Goal: Task Accomplishment & Management: Manage account settings

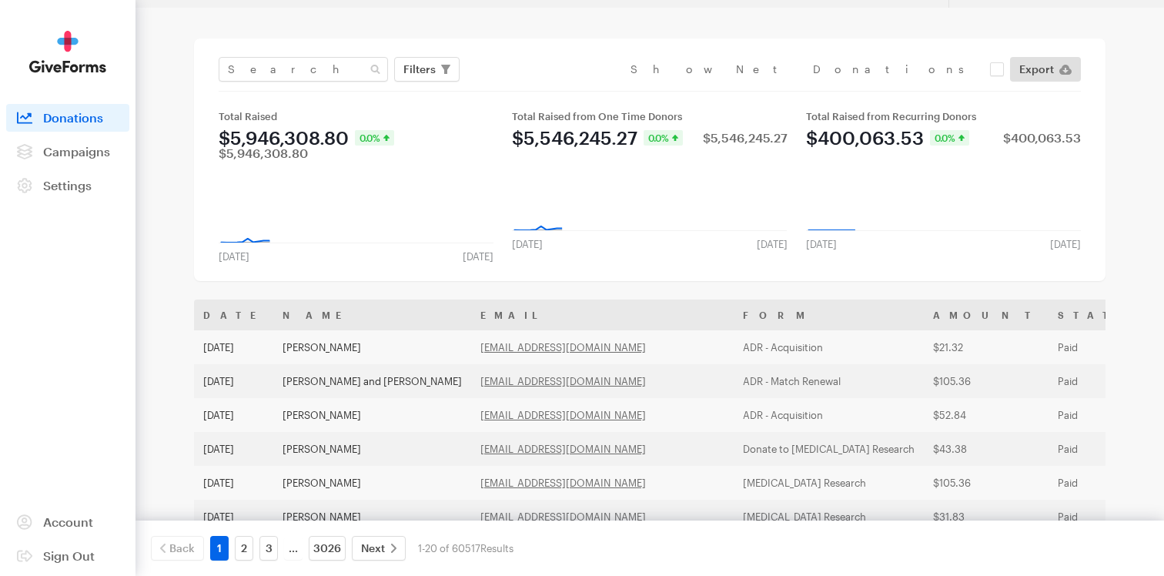
scroll to position [37, 0]
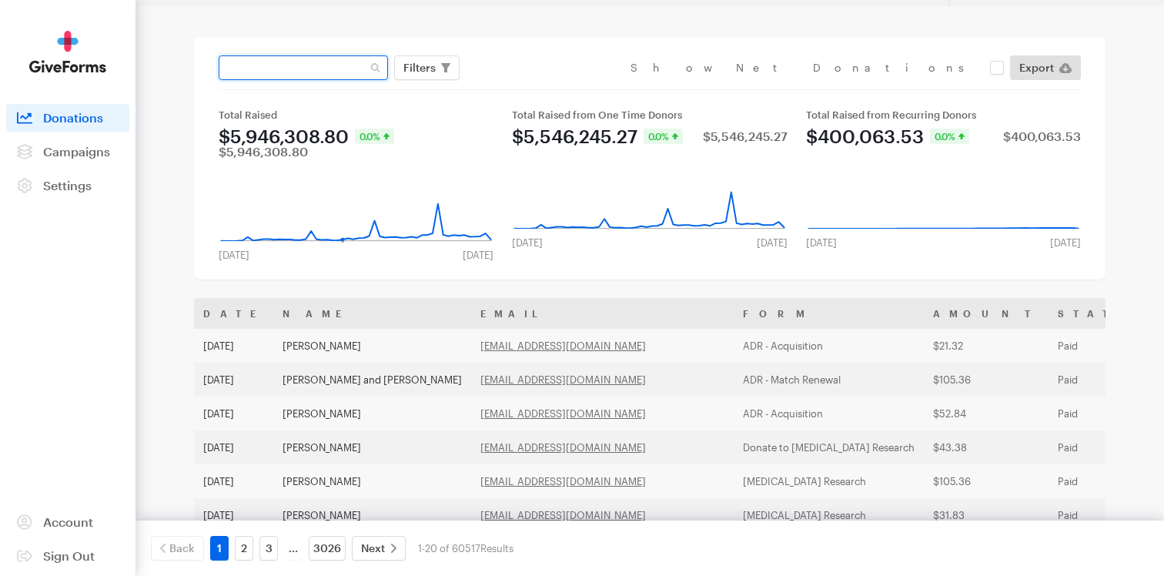
click at [332, 72] on input "text" at bounding box center [303, 67] width 169 height 25
type input "daniel@giveforms.com"
click at [536, 88] on button "Apply" at bounding box center [560, 100] width 49 height 25
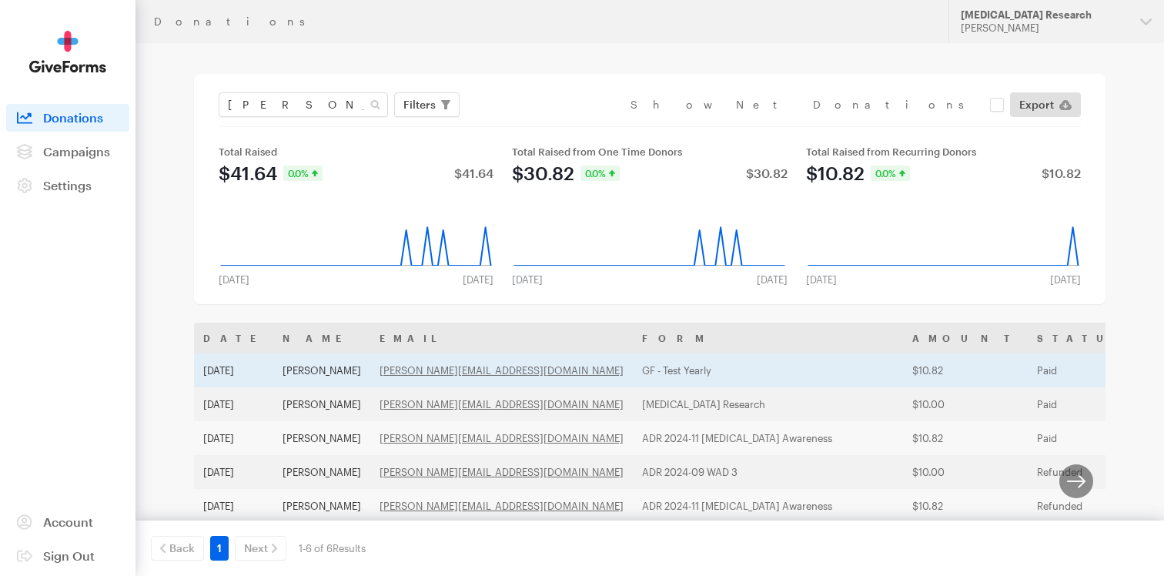
click at [320, 375] on td "daniel hutson" at bounding box center [321, 370] width 97 height 34
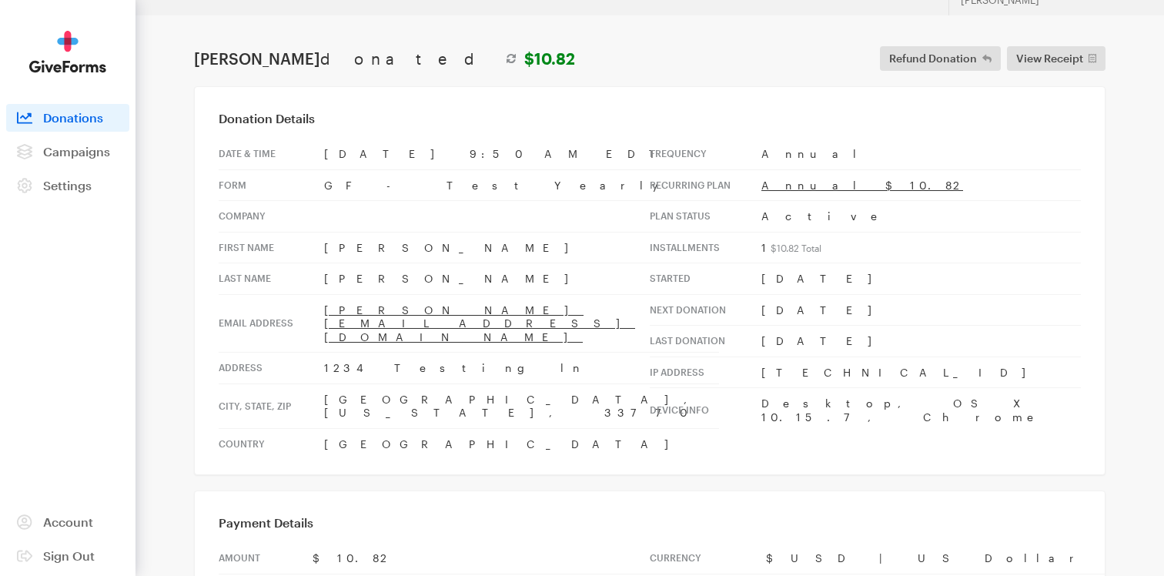
scroll to position [39, 0]
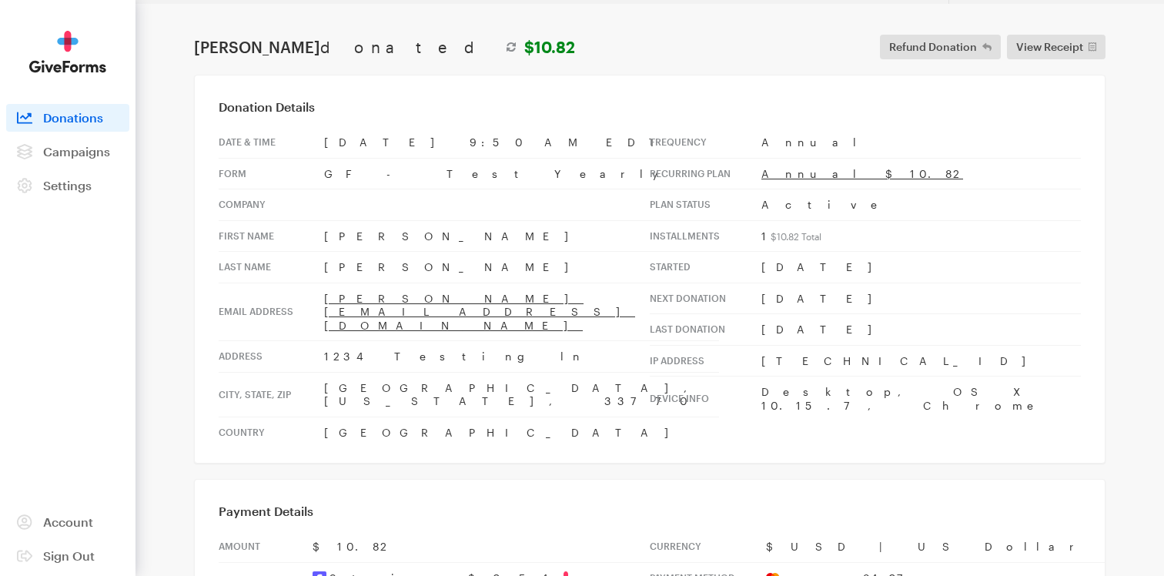
click at [364, 160] on td "GF - Test Yearly" at bounding box center [521, 174] width 395 height 32
click at [362, 176] on td "GF - Test Yearly" at bounding box center [521, 174] width 395 height 32
click at [76, 146] on span "Campaigns" at bounding box center [76, 151] width 67 height 15
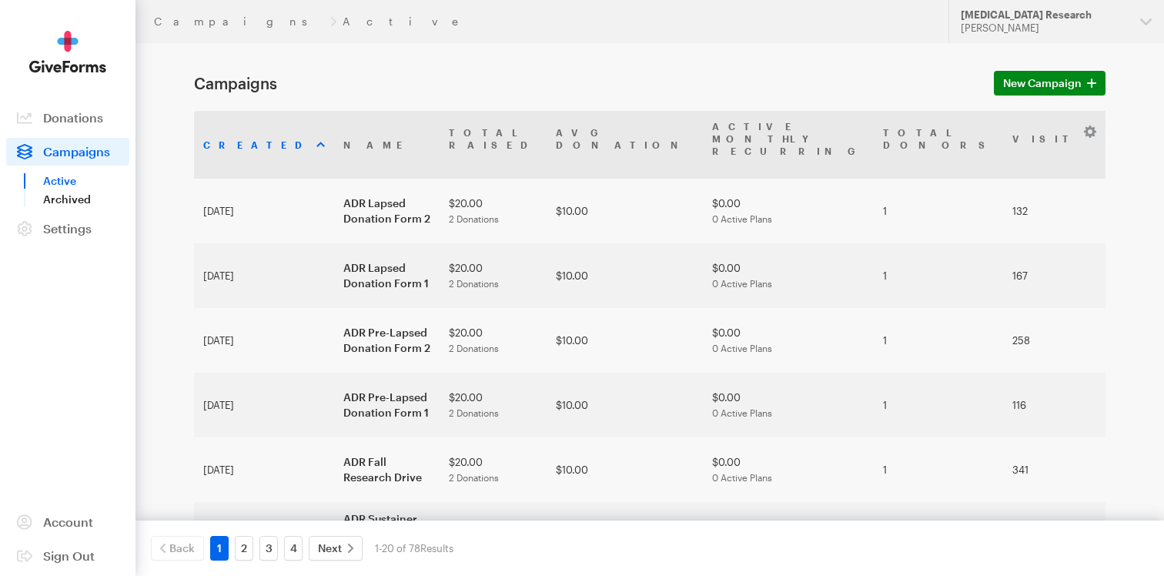
click at [70, 200] on link "Archived" at bounding box center [86, 199] width 86 height 18
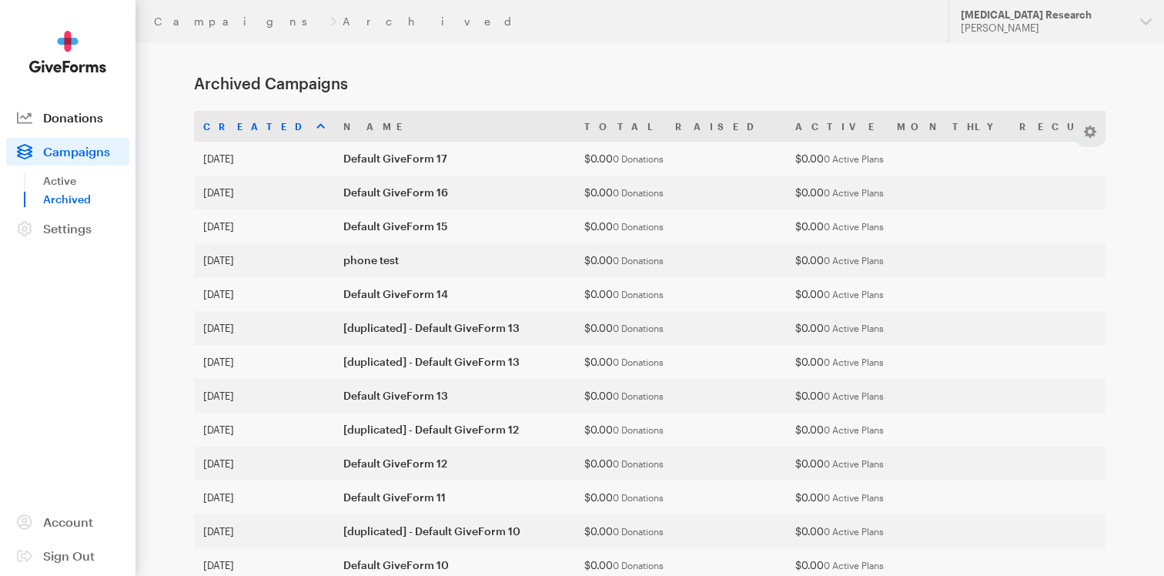
click at [97, 122] on span "Donations" at bounding box center [73, 117] width 60 height 15
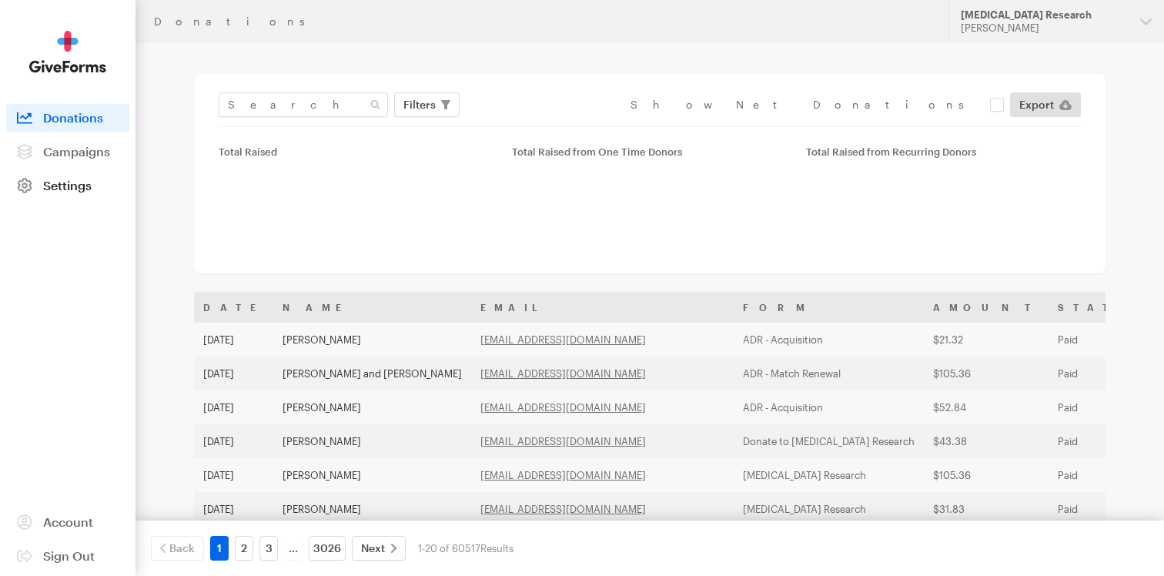
click at [69, 177] on link "Settings" at bounding box center [67, 186] width 123 height 28
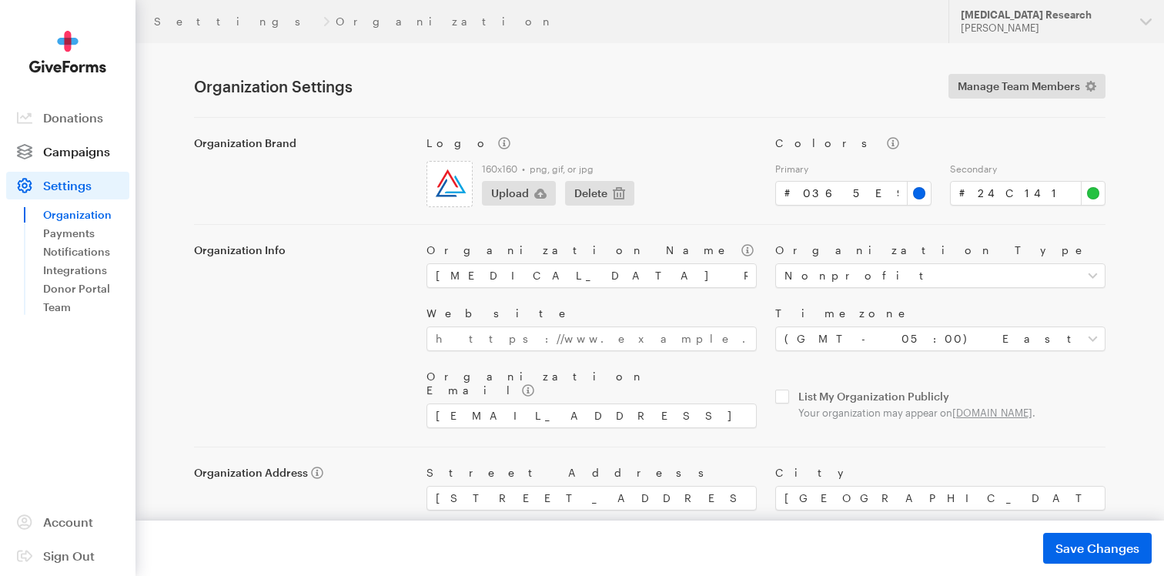
click at [72, 156] on span "Campaigns" at bounding box center [76, 151] width 67 height 15
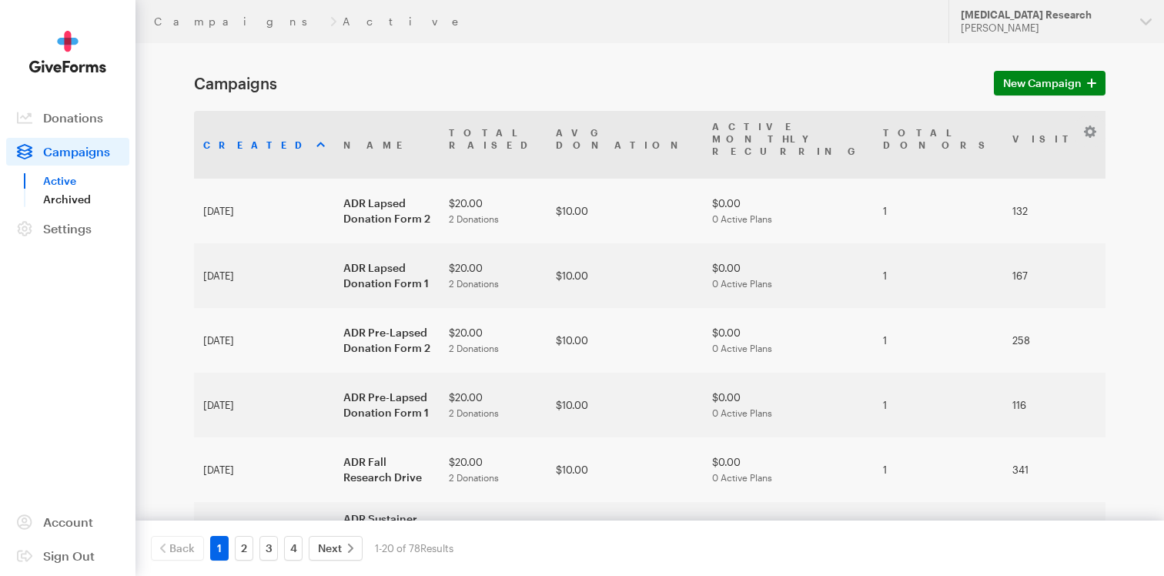
click at [65, 204] on link "Archived" at bounding box center [86, 199] width 86 height 18
